Goal: Task Accomplishment & Management: Complete application form

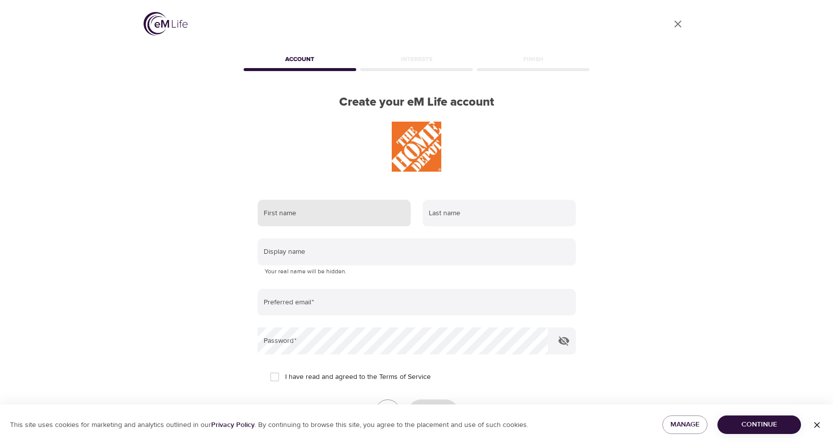
click at [384, 214] on input "text" at bounding box center [334, 213] width 153 height 27
type input "[PERSON_NAME]"
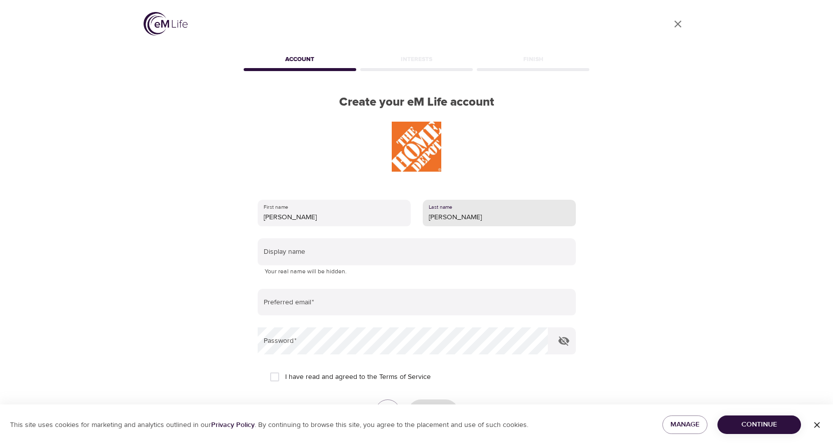
type input "[PERSON_NAME]"
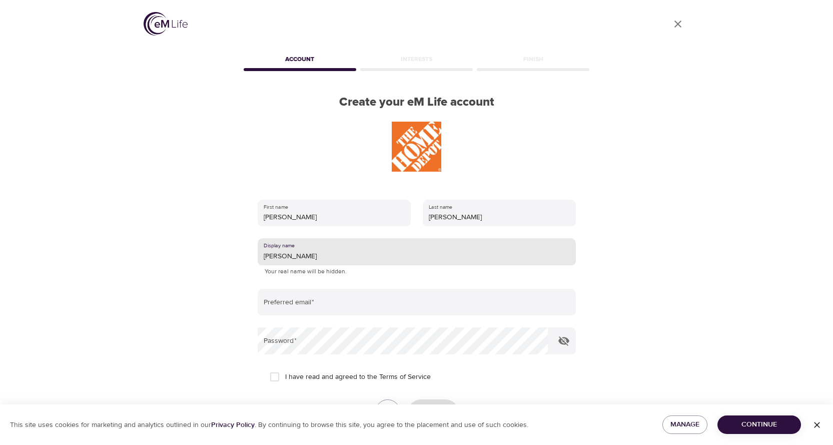
type input "[PERSON_NAME]"
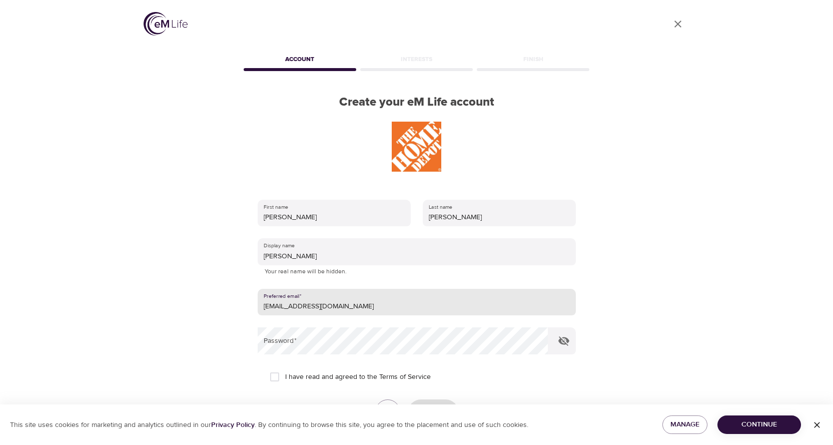
type input "[EMAIL_ADDRESS][DOMAIN_NAME]"
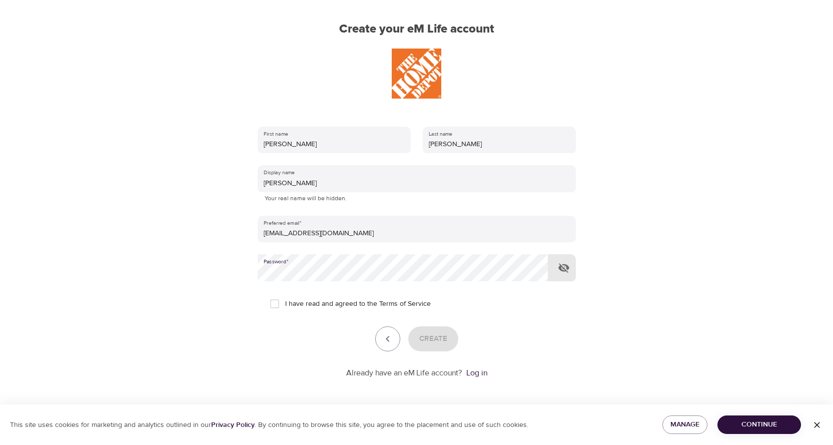
scroll to position [75, 0]
click at [277, 303] on input "I have read and agreed to the Terms of Service" at bounding box center [274, 302] width 21 height 21
checkbox input "true"
click at [444, 338] on span "Create" at bounding box center [433, 337] width 28 height 13
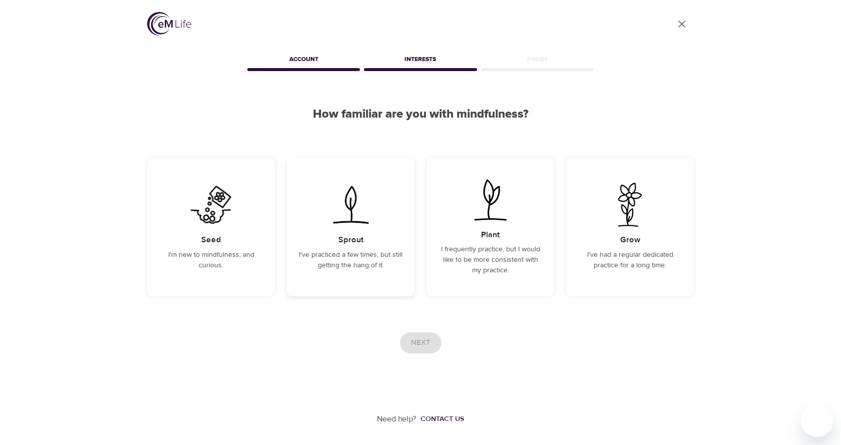
click at [379, 259] on p "I've practiced a few times, but still getting the hang of it." at bounding box center [351, 260] width 104 height 21
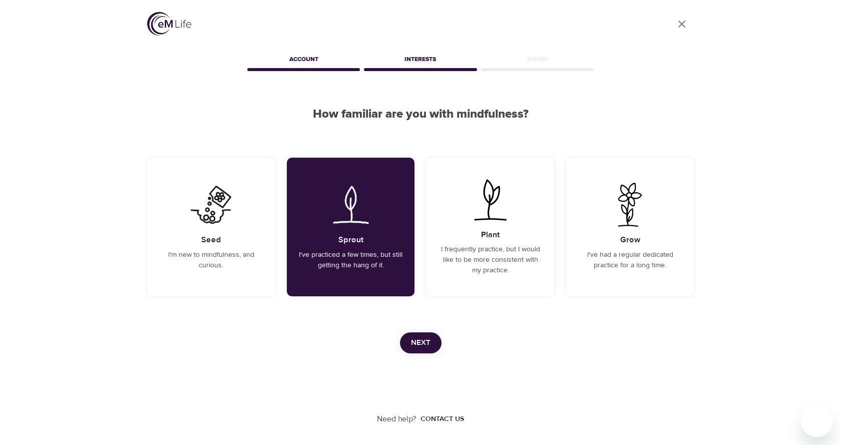
click at [429, 341] on span "Next" at bounding box center [421, 342] width 20 height 13
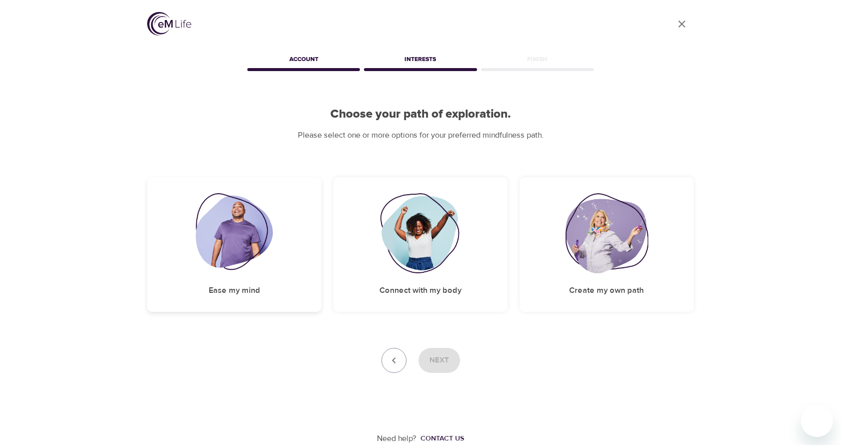
click at [248, 260] on img at bounding box center [235, 233] width 78 height 80
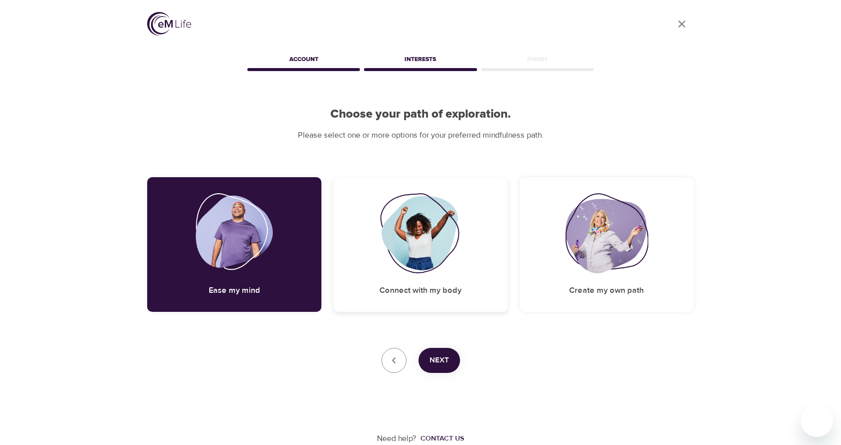
click at [391, 270] on img at bounding box center [420, 233] width 81 height 80
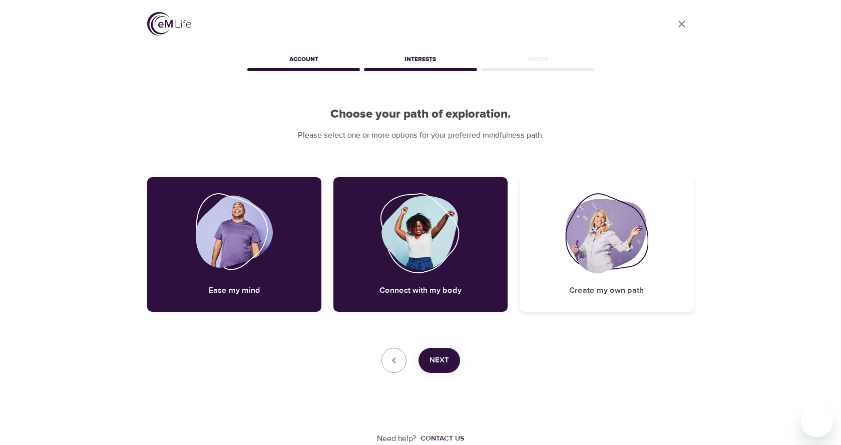
click at [556, 274] on div "Create my own path" at bounding box center [606, 244] width 174 height 135
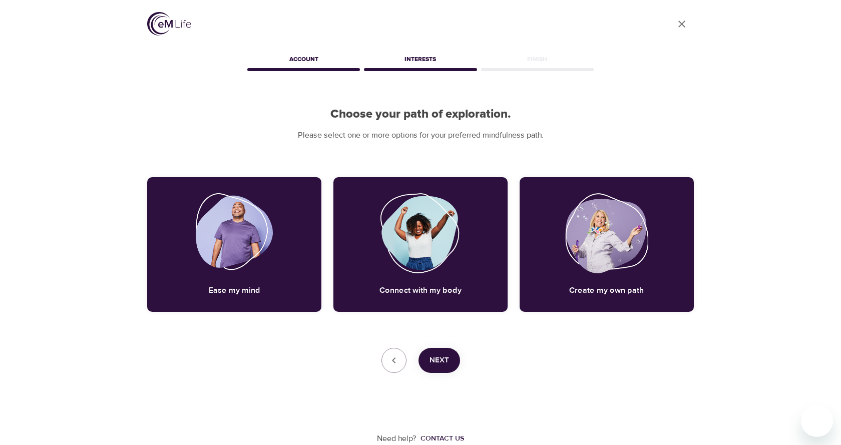
click at [441, 364] on span "Next" at bounding box center [439, 360] width 20 height 13
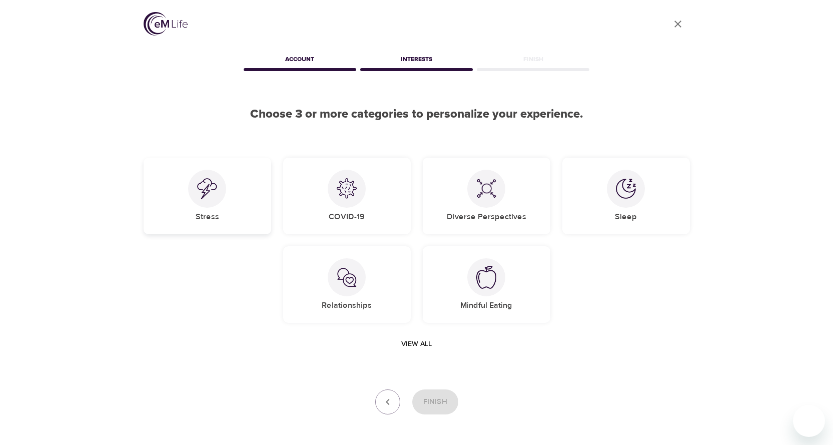
click at [204, 198] on img at bounding box center [207, 188] width 20 height 21
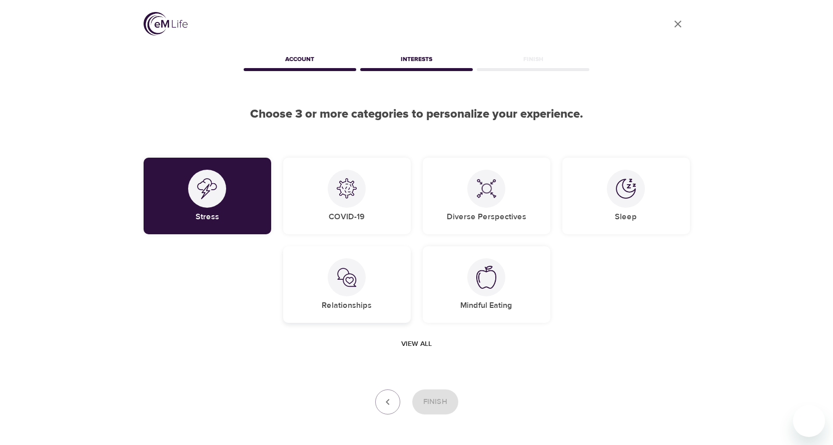
click at [365, 287] on div "Relationships" at bounding box center [347, 284] width 128 height 77
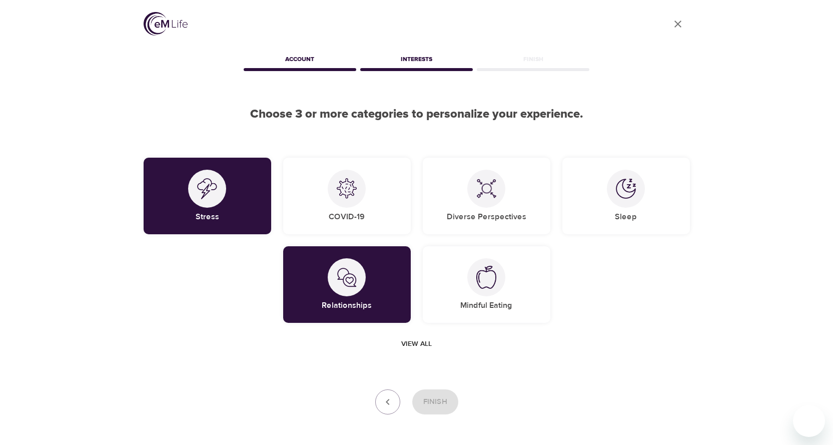
click at [422, 345] on span "View all" at bounding box center [416, 344] width 31 height 13
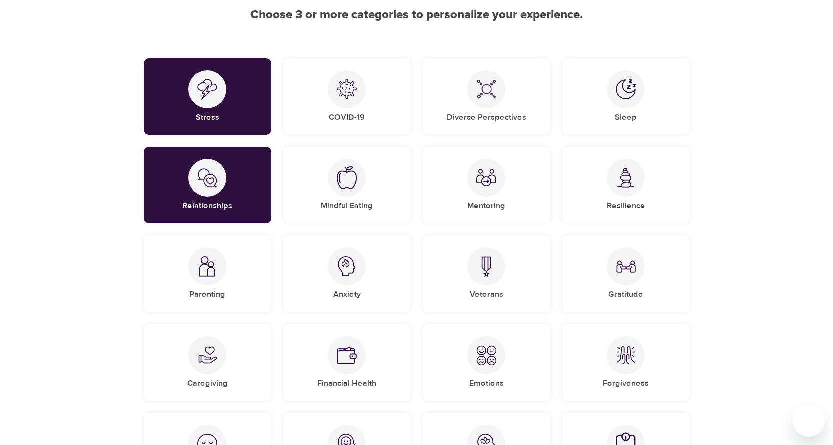
scroll to position [100, 0]
click at [488, 278] on div at bounding box center [486, 266] width 38 height 38
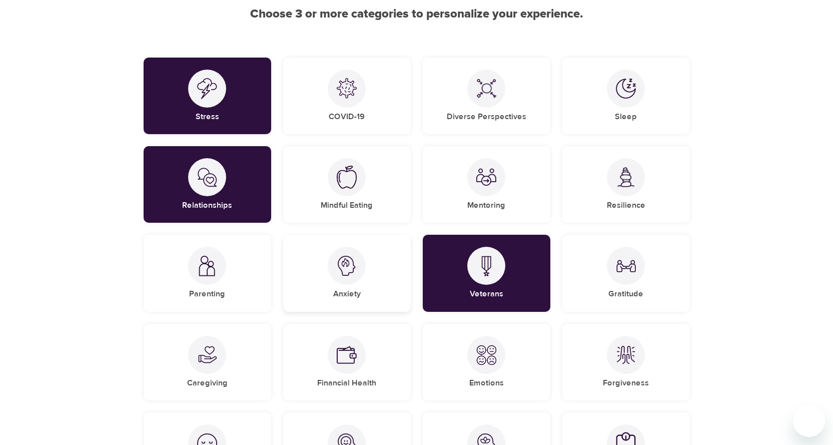
click at [387, 295] on div "Anxiety" at bounding box center [347, 273] width 128 height 77
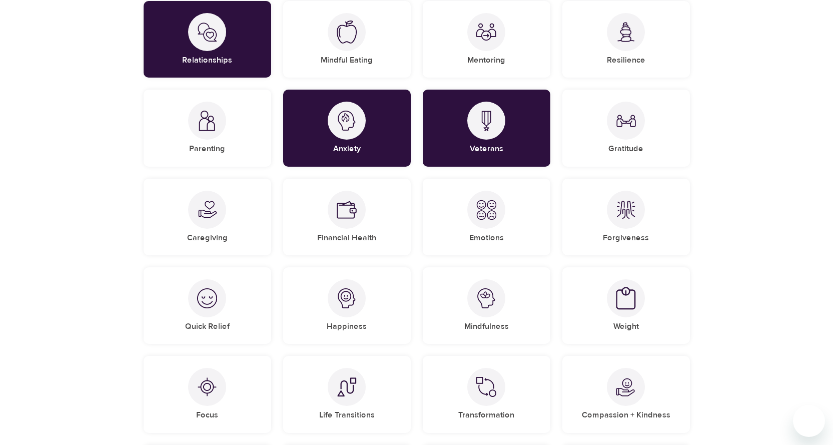
scroll to position [250, 0]
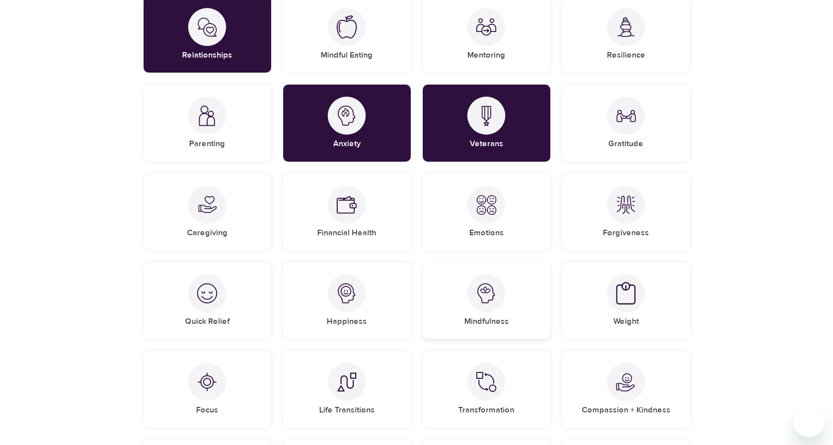
click at [477, 308] on div at bounding box center [486, 293] width 38 height 38
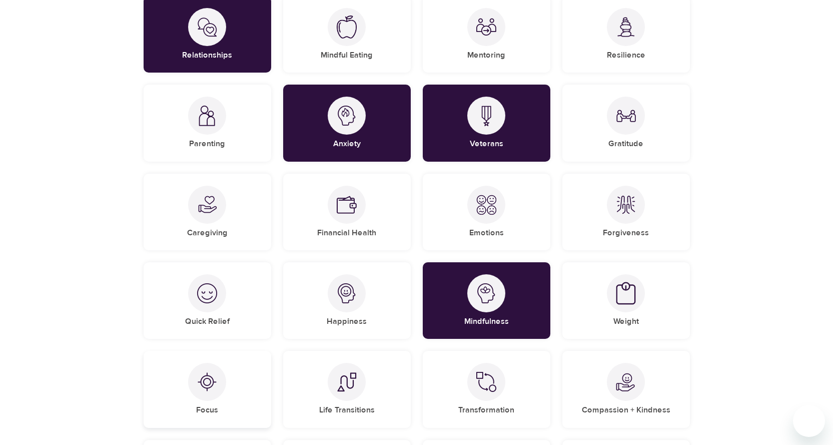
click at [213, 403] on div "Focus" at bounding box center [208, 389] width 128 height 77
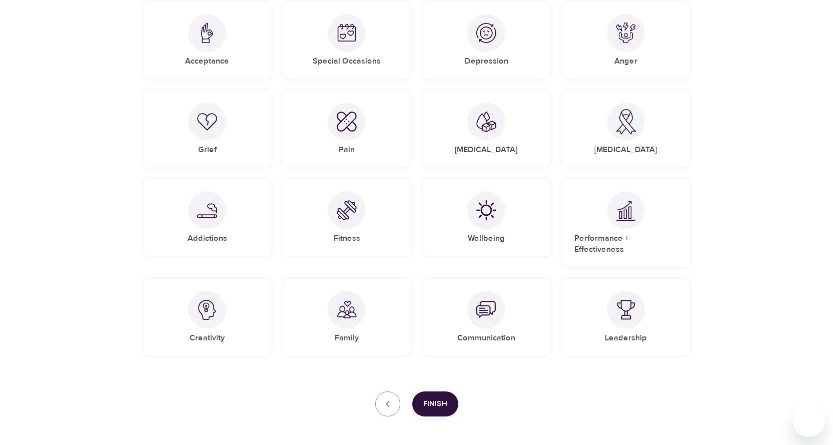
scroll to position [720, 0]
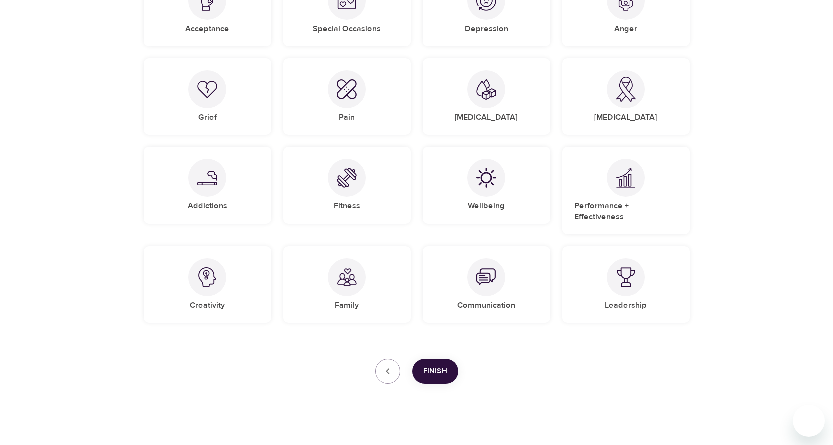
click at [432, 365] on span "Finish" at bounding box center [435, 371] width 24 height 13
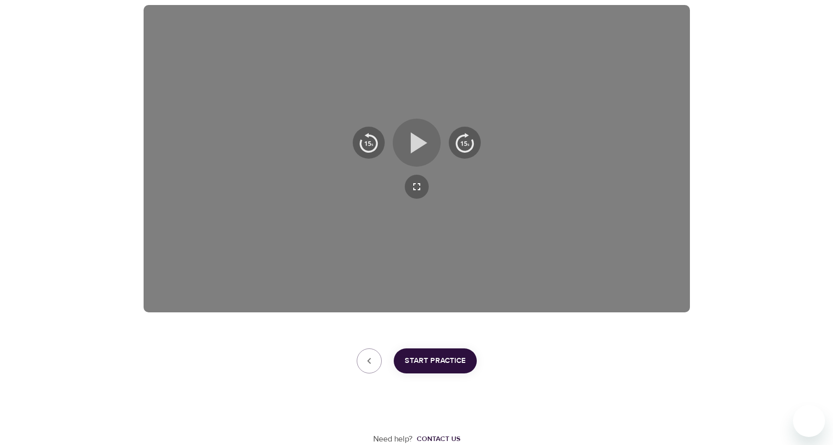
click at [429, 144] on icon "button" at bounding box center [417, 143] width 36 height 36
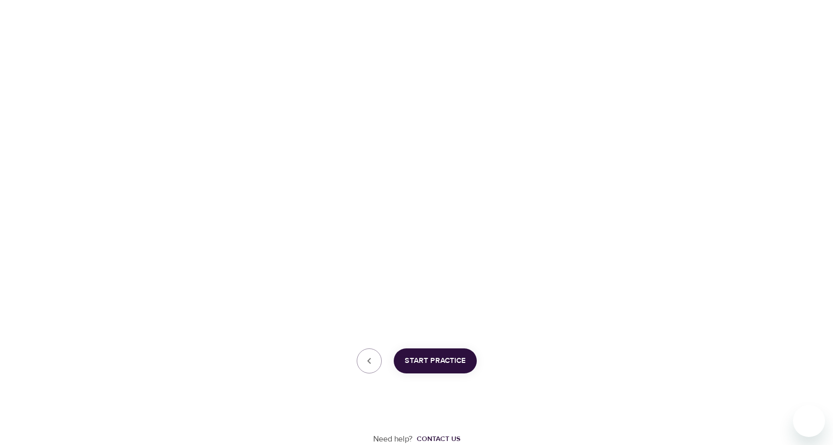
click at [431, 364] on span "Start Practice" at bounding box center [435, 360] width 61 height 13
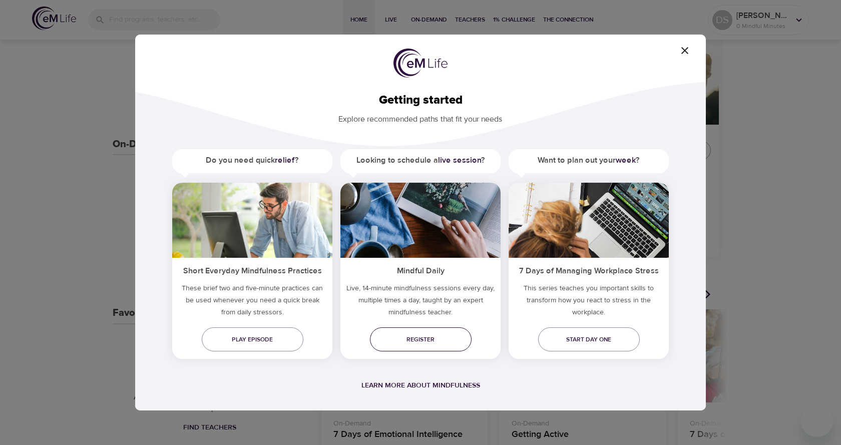
click at [426, 333] on link "Register" at bounding box center [421, 339] width 102 height 24
